Goal: Information Seeking & Learning: Compare options

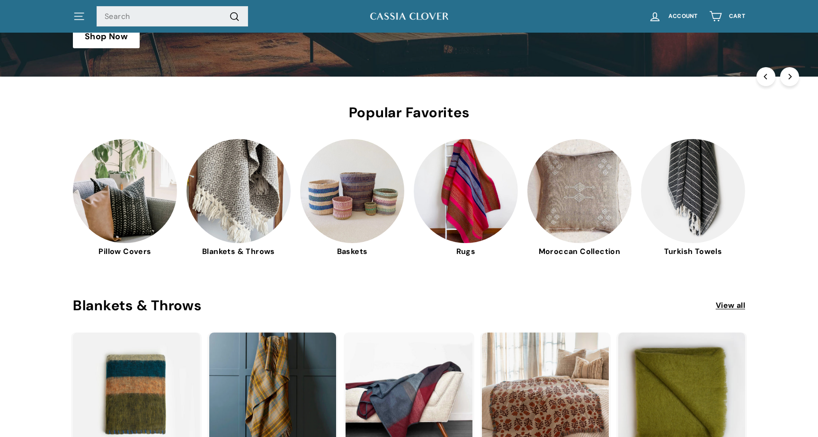
scroll to position [216, 0]
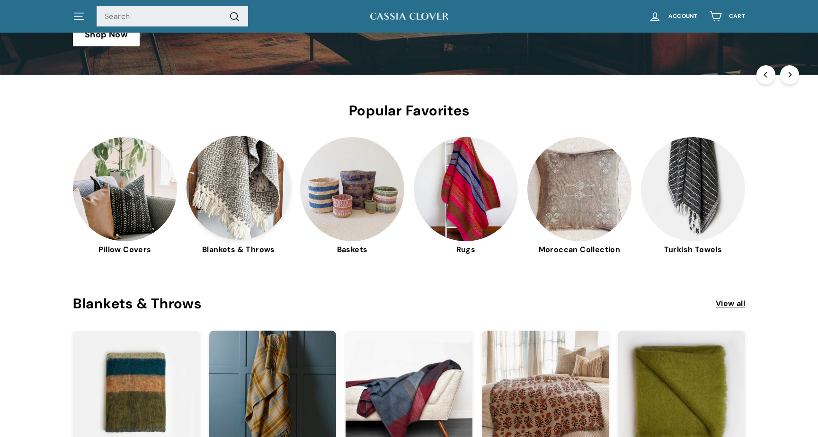
click at [244, 186] on img at bounding box center [239, 188] width 104 height 104
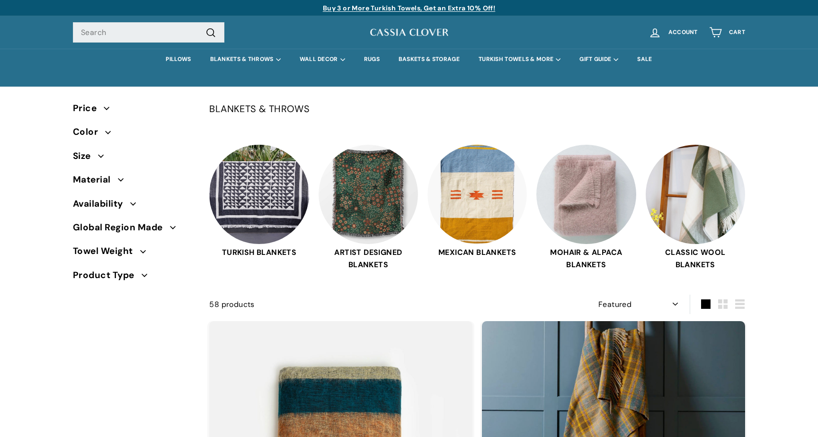
select select "manual"
click at [111, 179] on span "Material" at bounding box center [95, 180] width 45 height 14
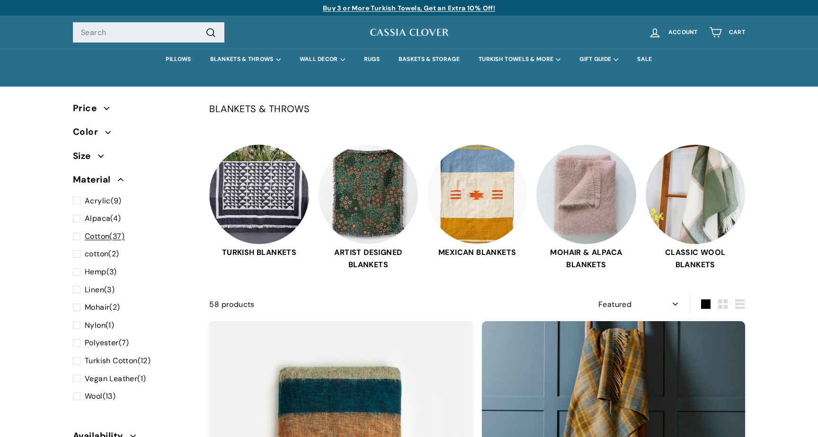
click at [77, 238] on span at bounding box center [79, 237] width 12 height 12
click at [77, 231] on input "Cotton (37)" at bounding box center [76, 231] width 6 height 0
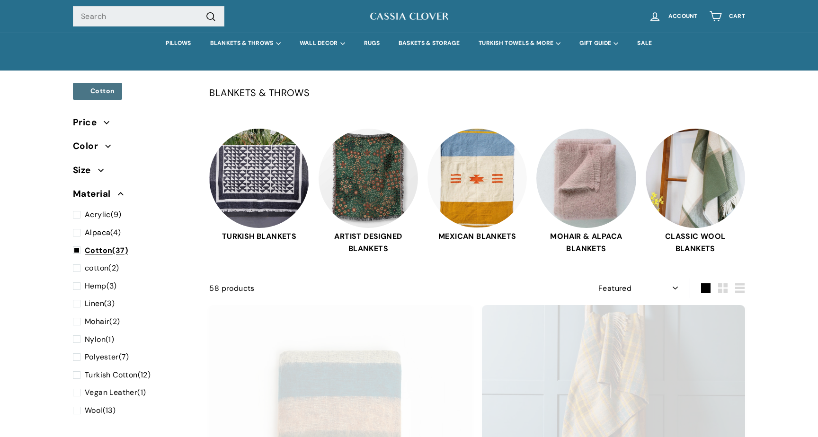
scroll to position [62, 0]
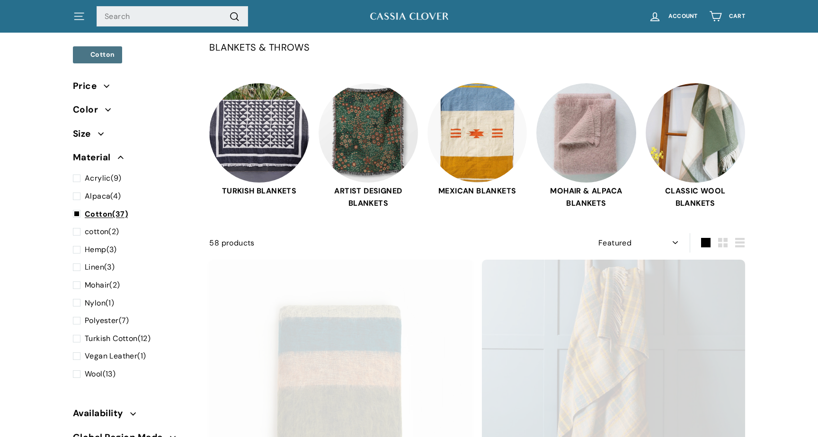
select select "manual"
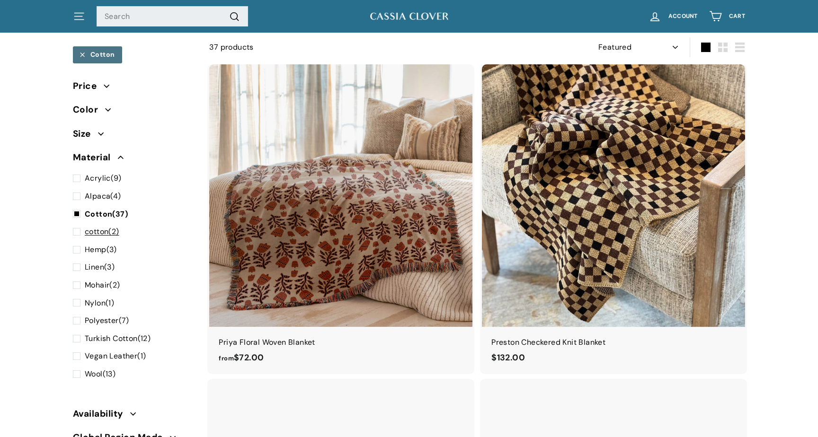
click at [75, 234] on span at bounding box center [79, 232] width 12 height 12
click at [75, 226] on input "cotton (2)" at bounding box center [76, 226] width 6 height 0
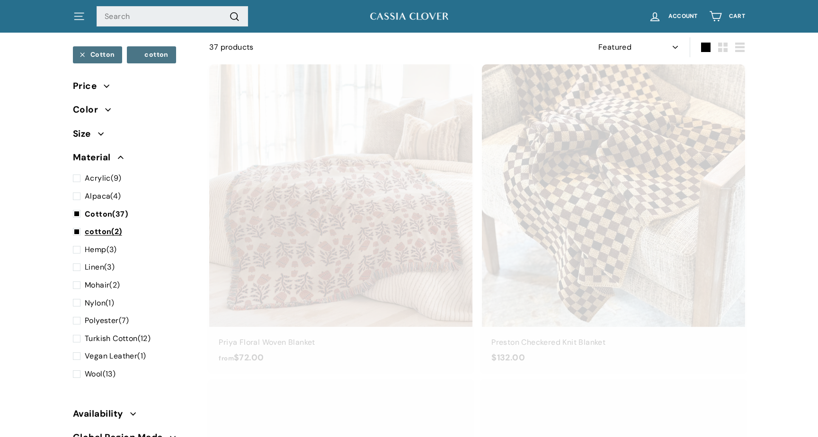
select select "manual"
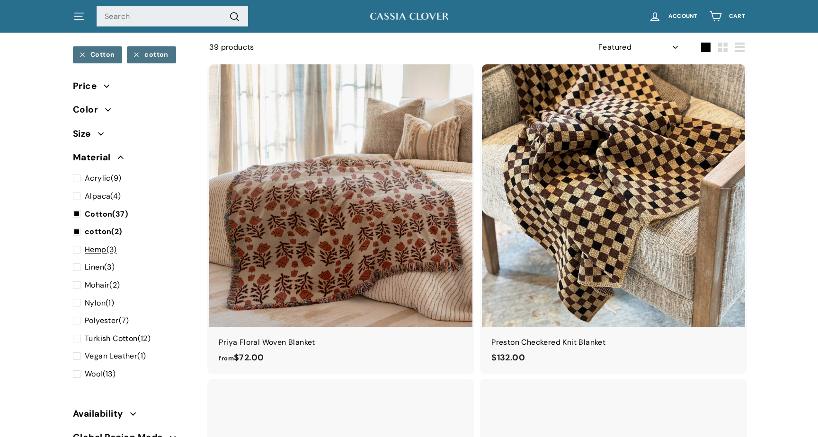
click at [76, 249] on span at bounding box center [79, 250] width 12 height 12
click at [76, 244] on input "Hemp (3)" at bounding box center [76, 244] width 6 height 0
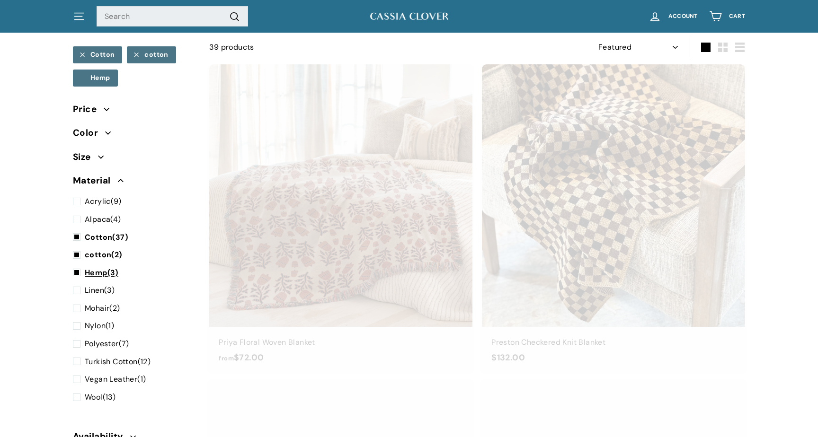
select select "manual"
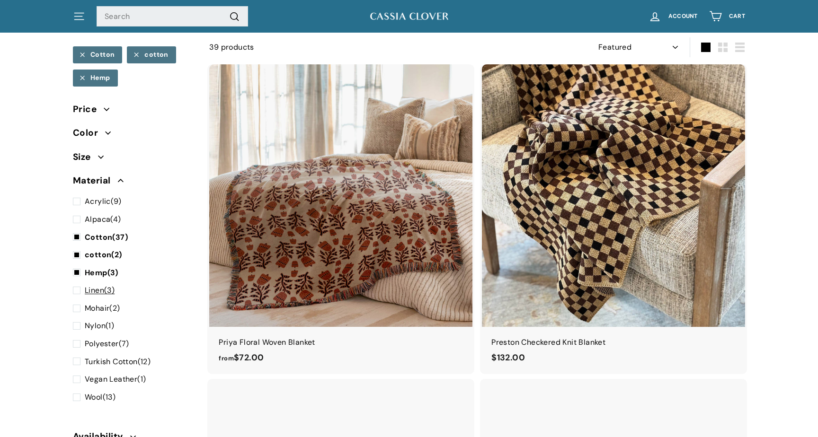
click at [76, 294] on span at bounding box center [79, 291] width 12 height 12
click at [76, 285] on input "Linen (3)" at bounding box center [76, 285] width 6 height 0
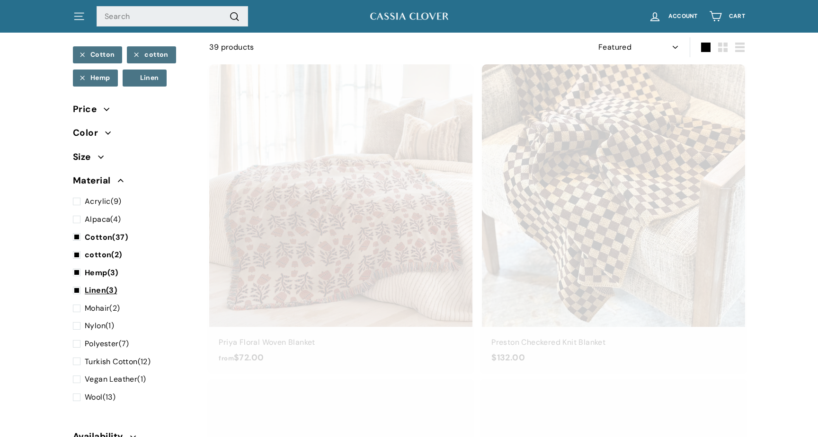
select select "manual"
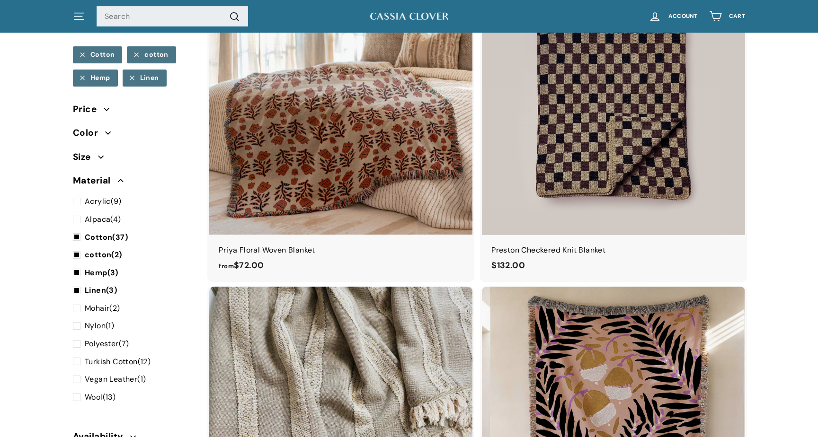
scroll to position [127, 0]
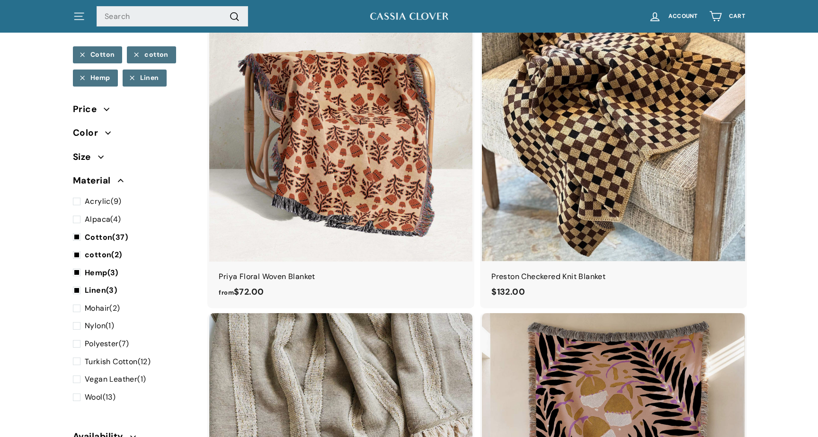
click at [387, 173] on img at bounding box center [340, 130] width 263 height 263
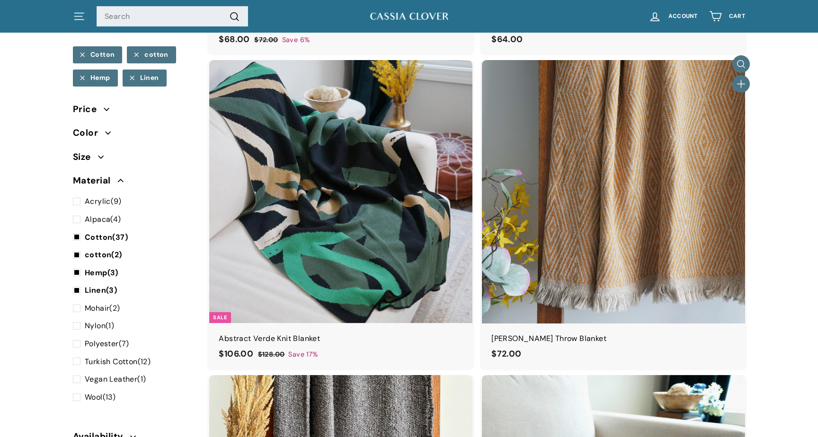
scroll to position [1359, 0]
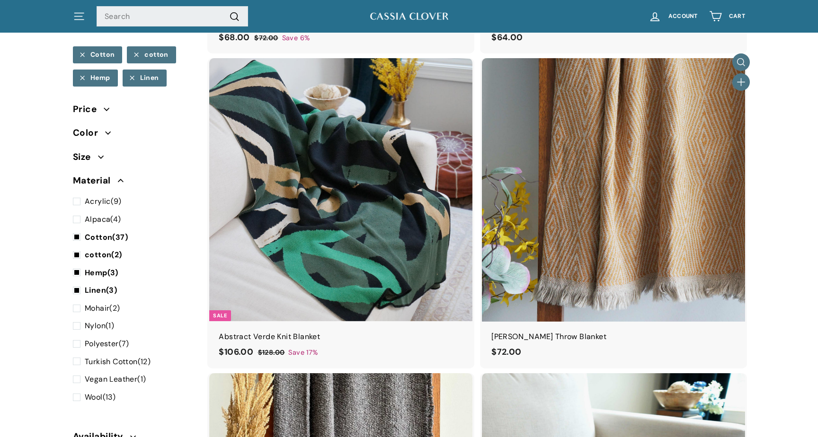
click at [608, 216] on img at bounding box center [613, 189] width 263 height 263
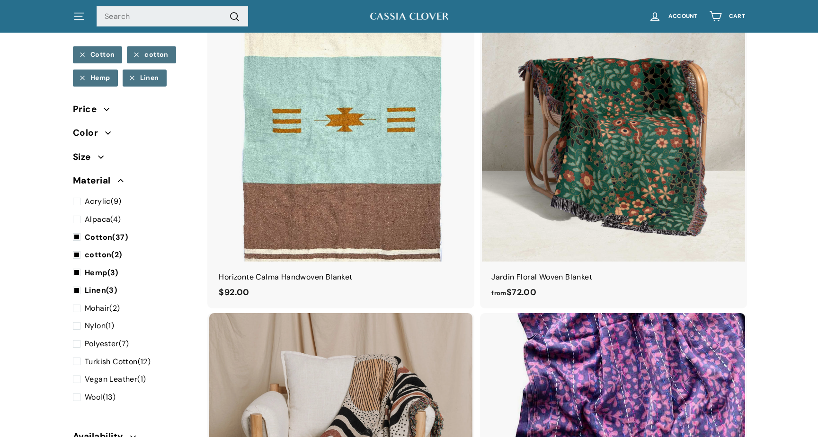
scroll to position [4634, 0]
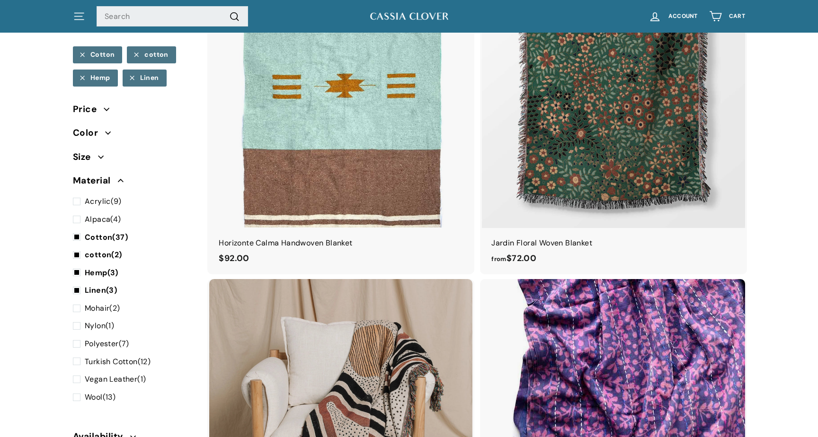
click at [569, 124] on img at bounding box center [613, 95] width 263 height 263
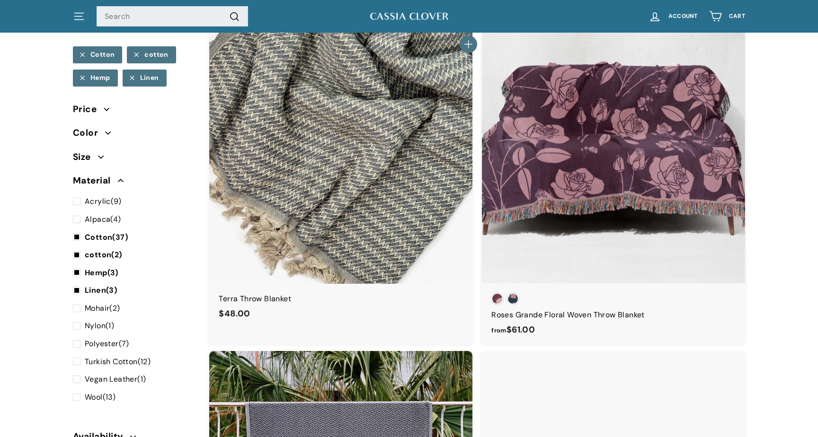
scroll to position [5523, 0]
click at [339, 116] on img at bounding box center [340, 152] width 263 height 263
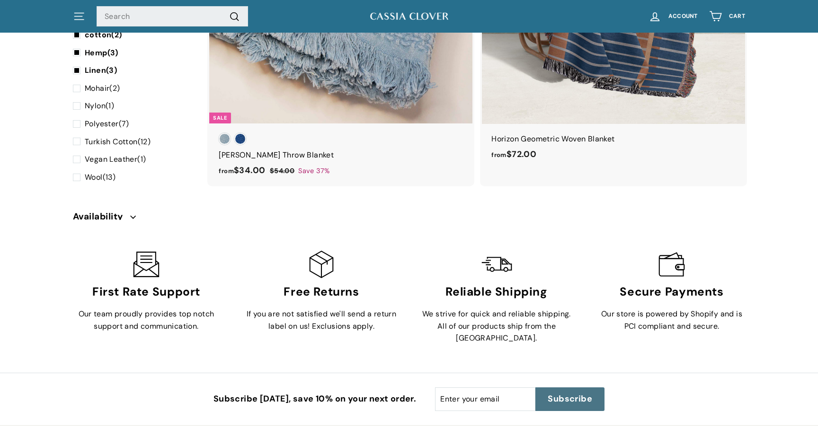
scroll to position [6342, 0]
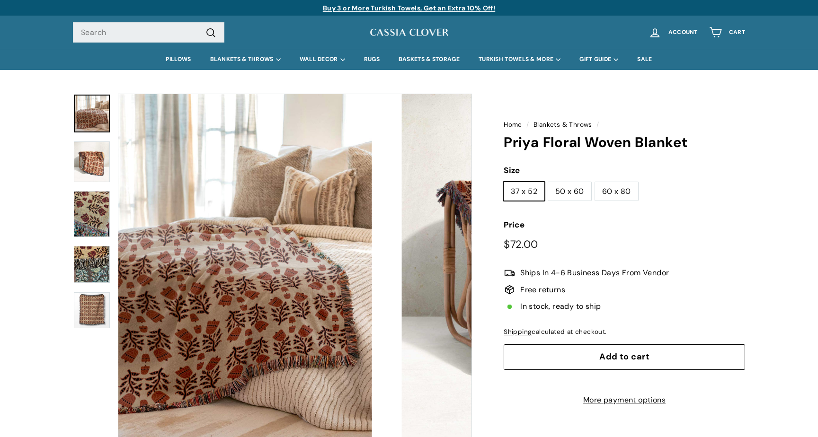
click at [94, 130] on img at bounding box center [92, 114] width 36 height 38
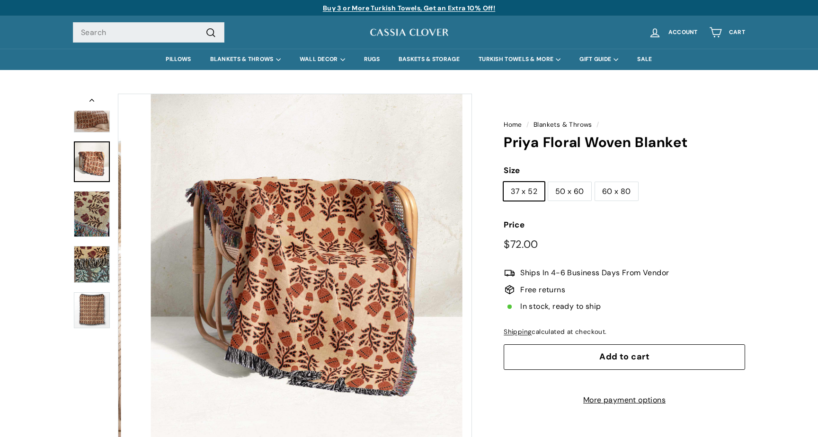
click at [109, 166] on img at bounding box center [92, 162] width 36 height 41
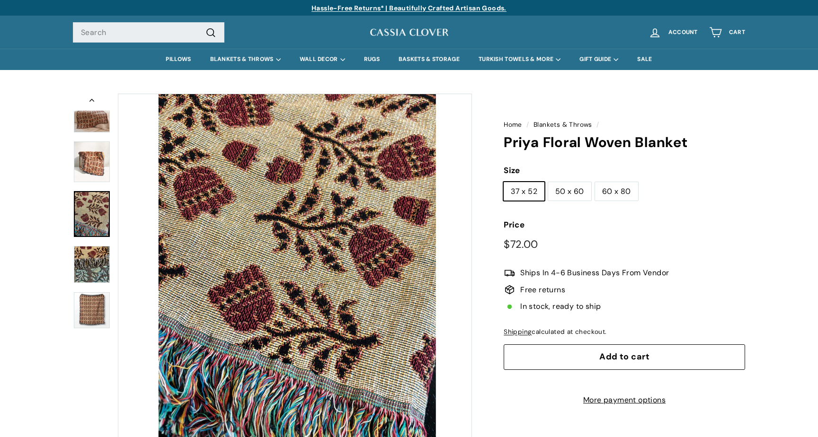
click at [98, 193] on img at bounding box center [92, 213] width 36 height 45
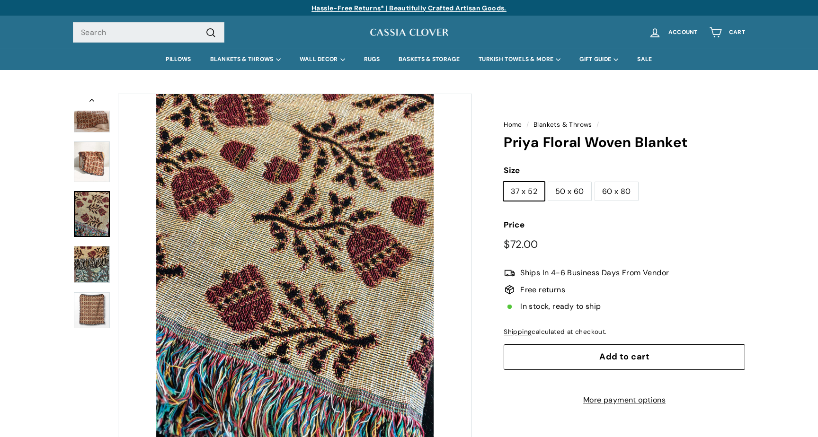
click at [97, 232] on link at bounding box center [92, 214] width 36 height 46
click at [98, 274] on img at bounding box center [92, 264] width 36 height 37
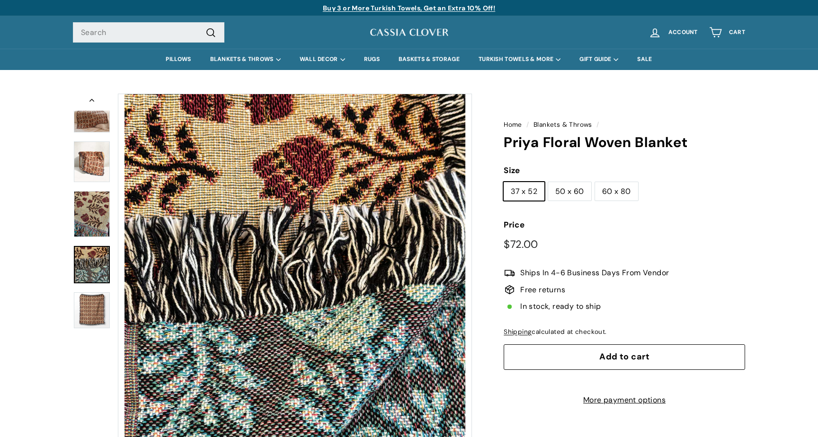
click at [94, 297] on img at bounding box center [92, 311] width 36 height 36
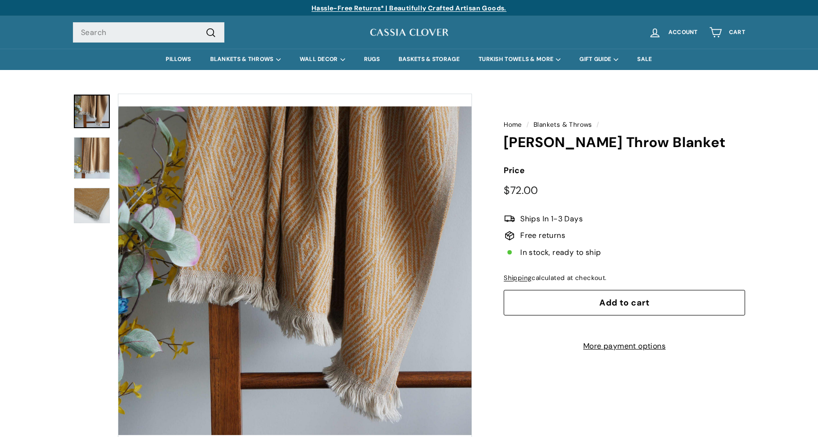
click at [88, 147] on img at bounding box center [92, 158] width 36 height 42
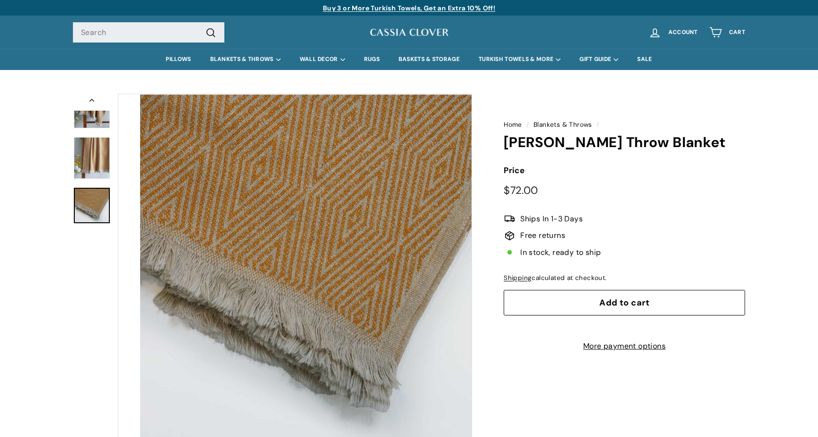
click at [89, 195] on img at bounding box center [92, 206] width 36 height 36
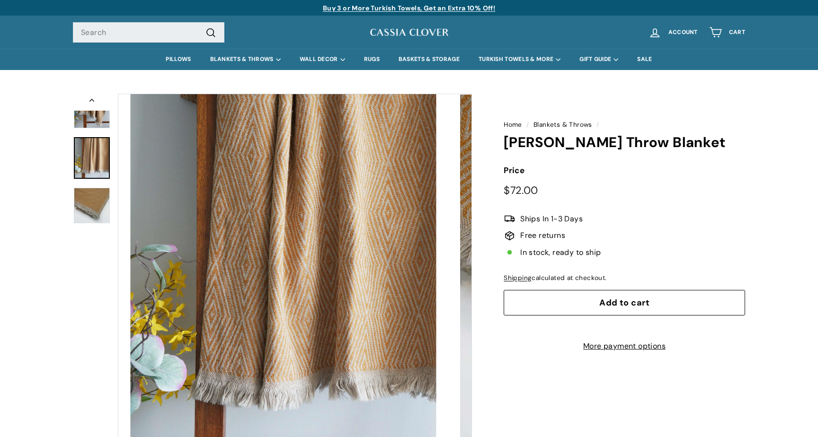
click at [80, 145] on img at bounding box center [92, 158] width 36 height 42
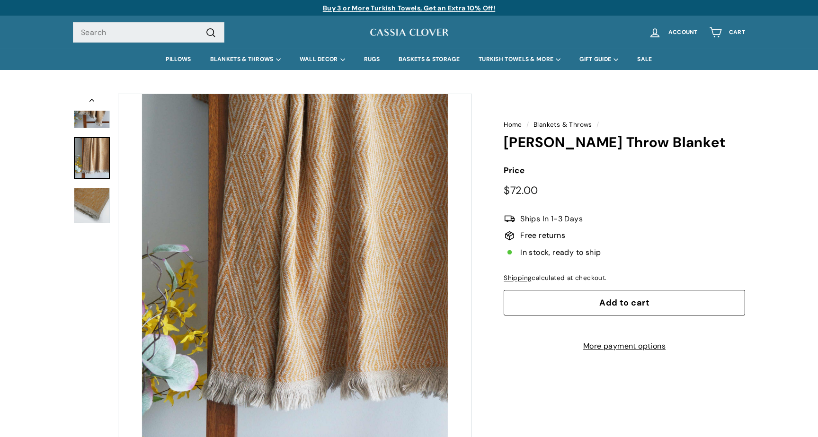
click at [94, 116] on img at bounding box center [92, 112] width 36 height 34
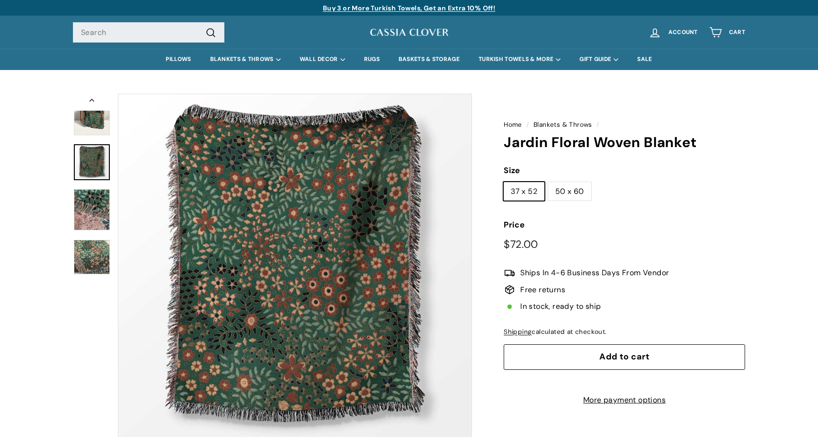
click at [90, 207] on img at bounding box center [92, 209] width 36 height 41
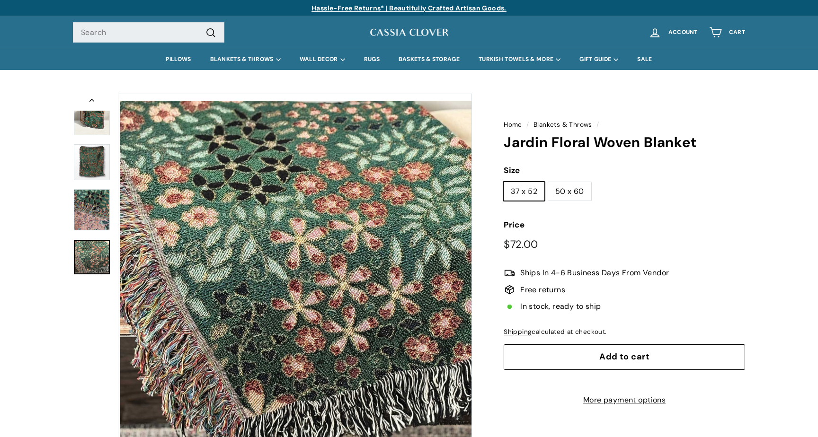
click at [94, 261] on img at bounding box center [92, 257] width 36 height 35
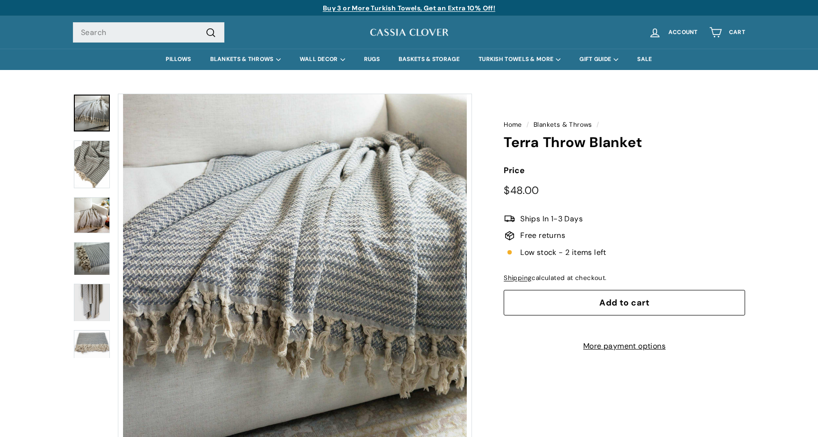
click at [88, 168] on img at bounding box center [92, 165] width 36 height 48
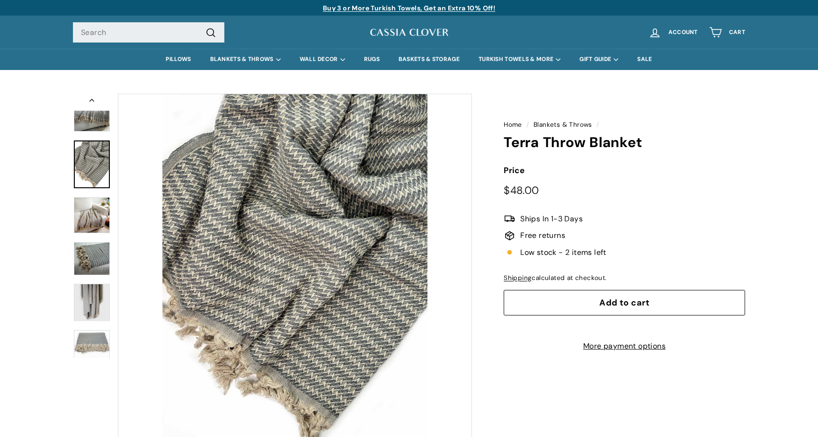
click at [92, 218] on img at bounding box center [92, 215] width 36 height 36
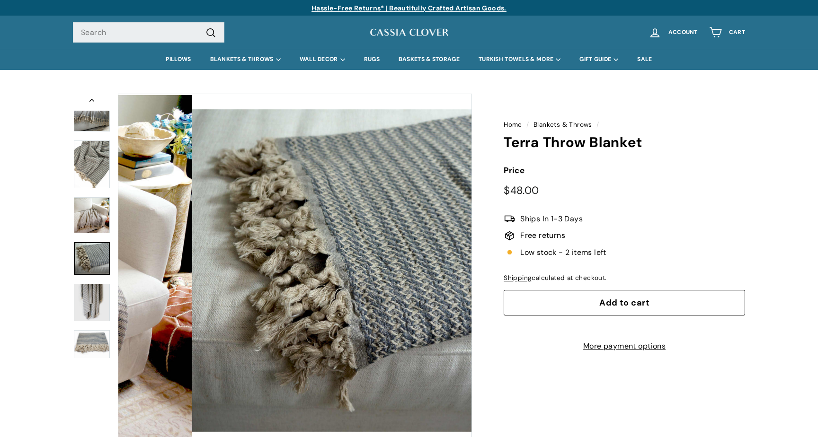
click at [96, 249] on img at bounding box center [92, 258] width 36 height 33
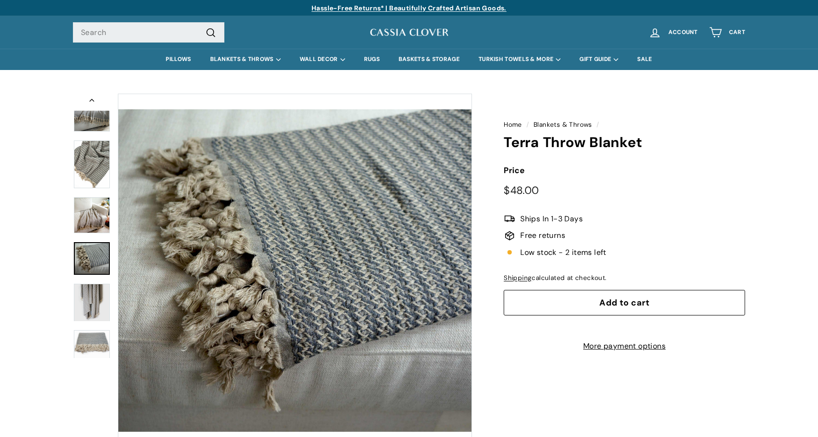
click at [96, 281] on div at bounding box center [92, 271] width 38 height 354
